Goal: Task Accomplishment & Management: Complete application form

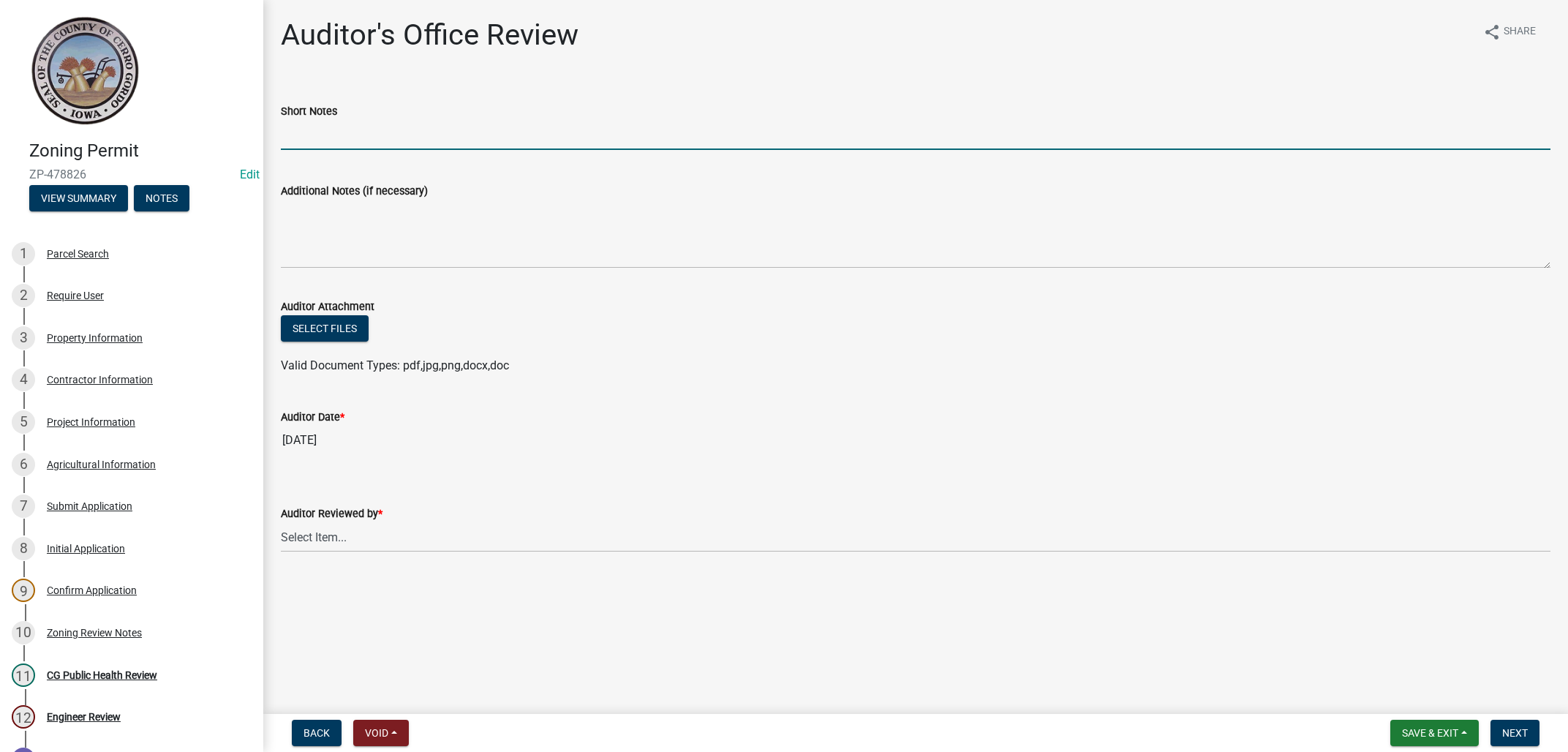
click at [354, 138] on input "Short Notes" at bounding box center [915, 134] width 1269 height 30
type input "DD111"
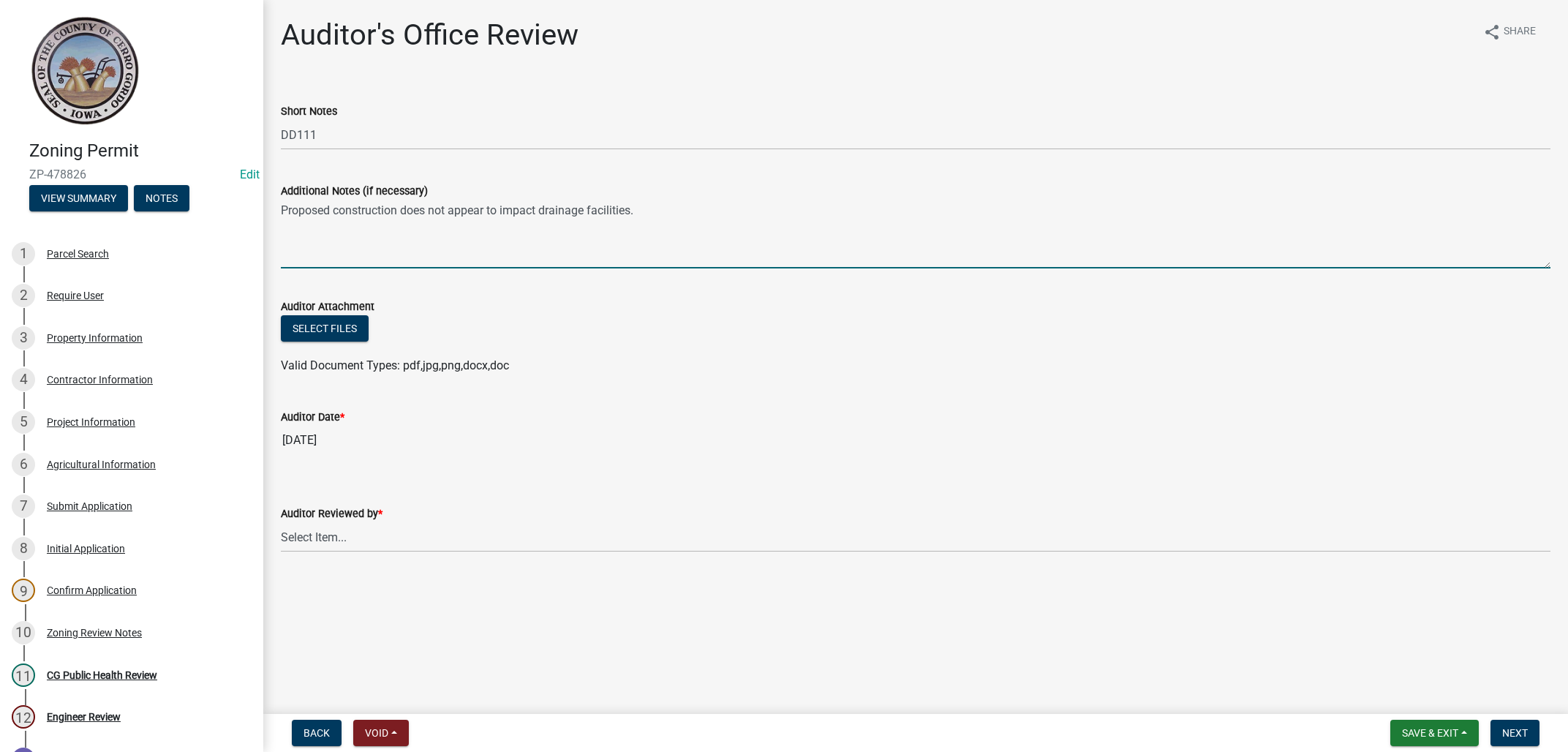
type textarea "Proposed construction does not appear to impact drainage facilities."
click at [281, 522] on select "Select Item... [PERSON_NAME] [PERSON_NAME]" at bounding box center [915, 537] width 1269 height 30
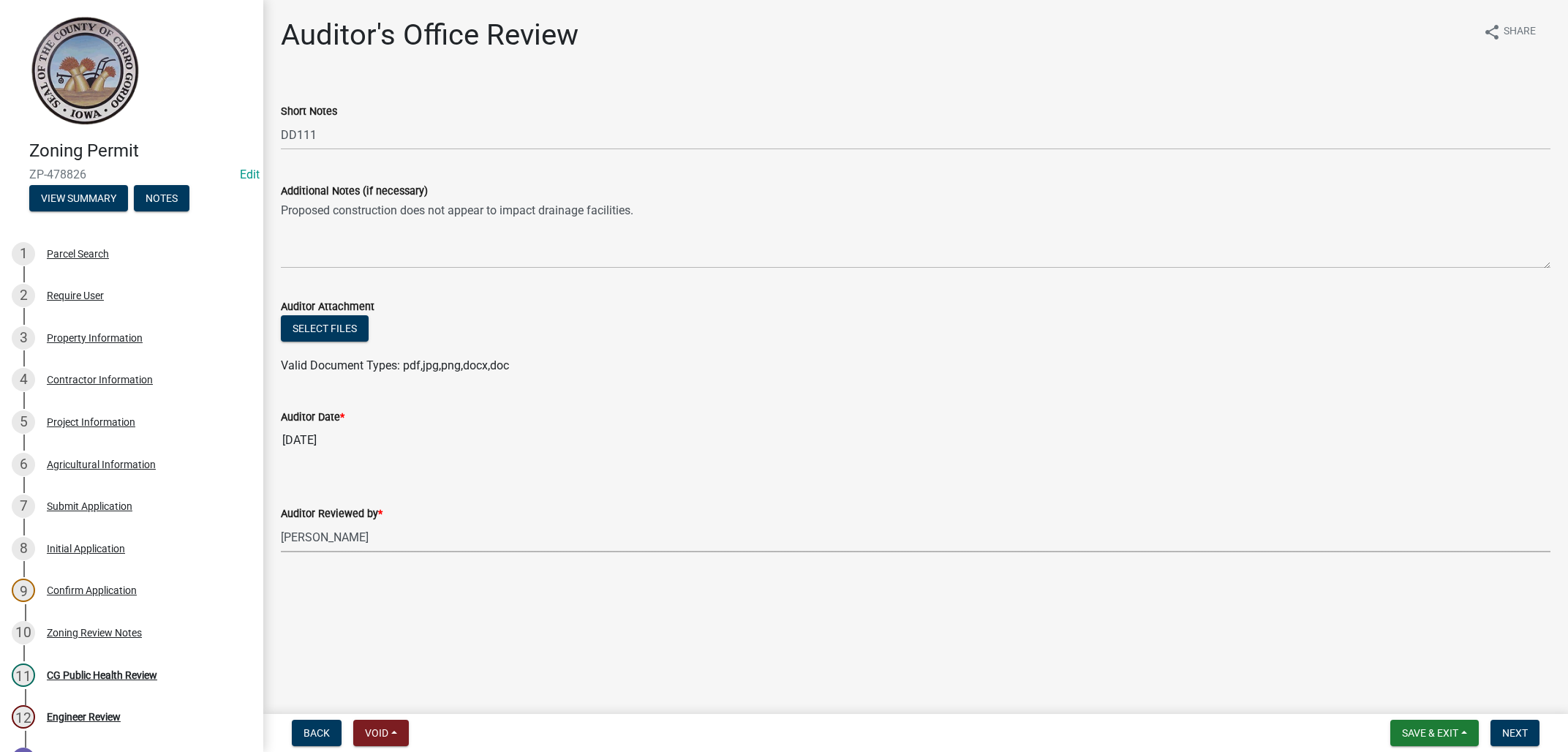
click option "[PERSON_NAME]" at bounding box center [0, 0] width 0 height 0
select select "22825c6f-7911-45a8-a3f0-e7c66663f32a"
click at [1512, 730] on span "Next" at bounding box center [1515, 733] width 26 height 12
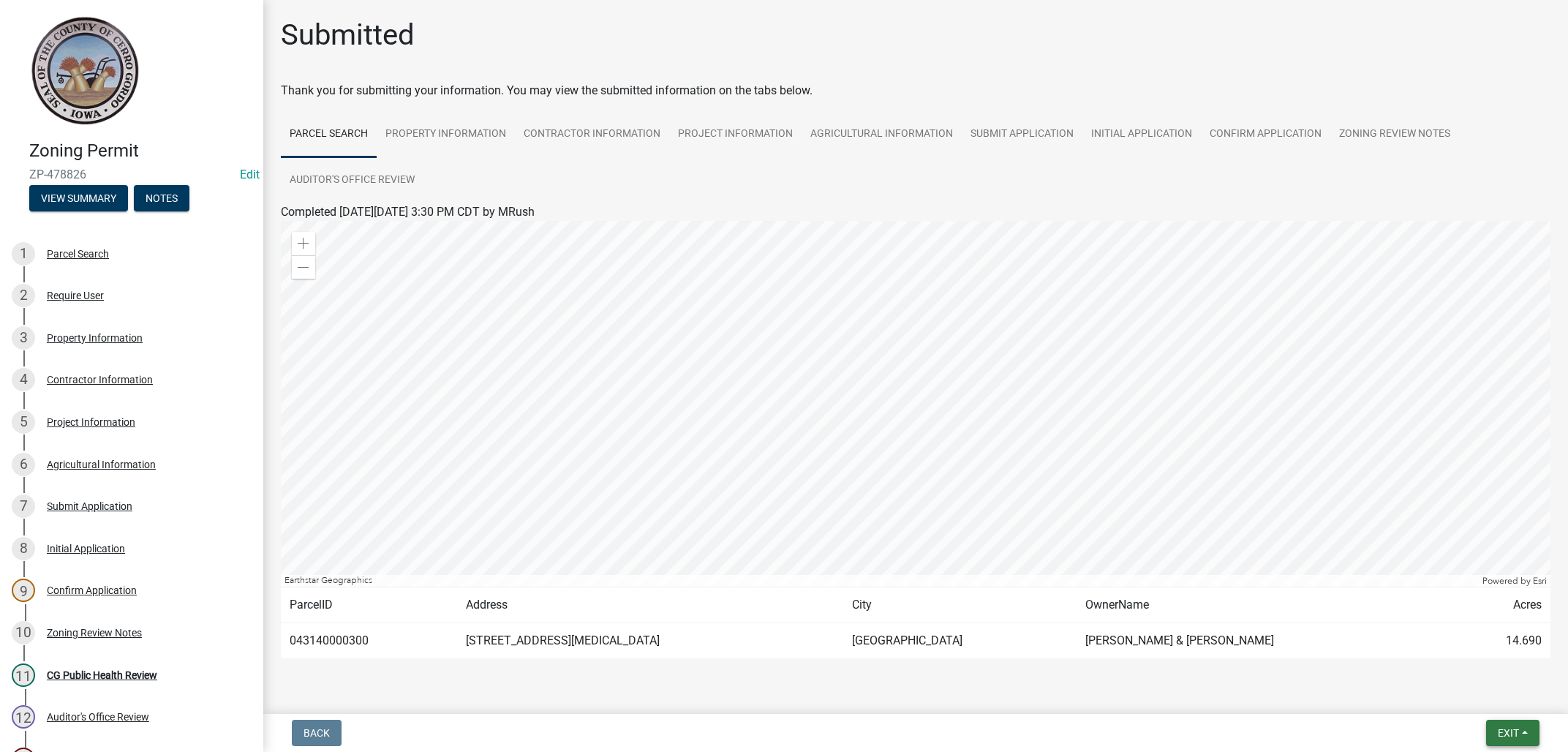
click at [1497, 735] on span "Exit" at bounding box center [1508, 733] width 22 height 12
click at [1499, 698] on button "Save & Exit" at bounding box center [1481, 695] width 117 height 35
